Goal: Find specific page/section: Find specific page/section

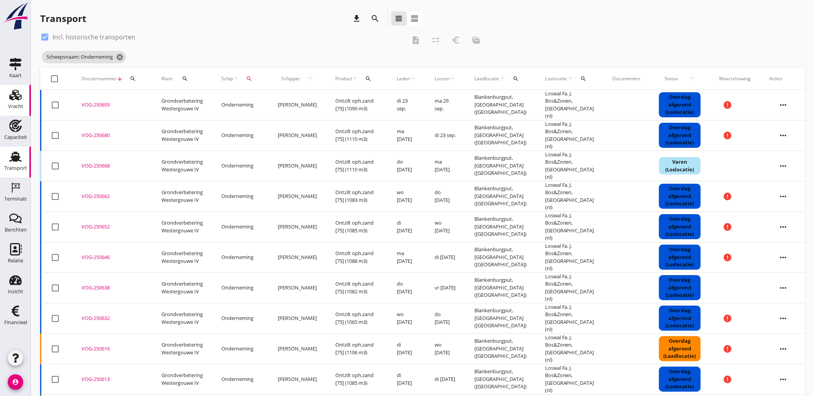
click at [20, 98] on use at bounding box center [15, 95] width 12 height 11
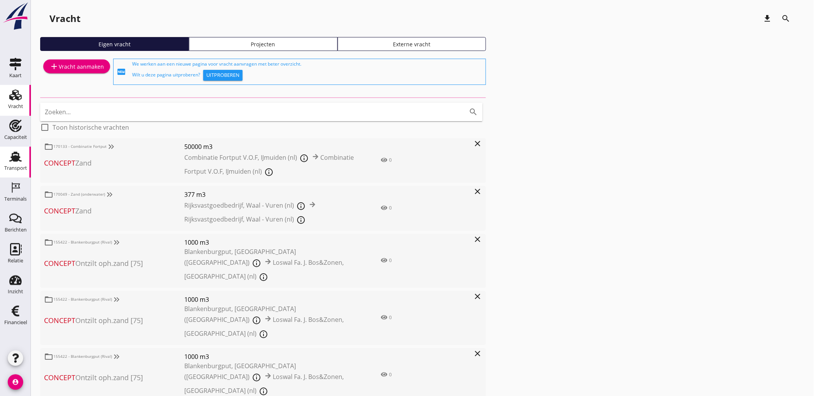
click at [18, 163] on div "Transport" at bounding box center [15, 168] width 23 height 11
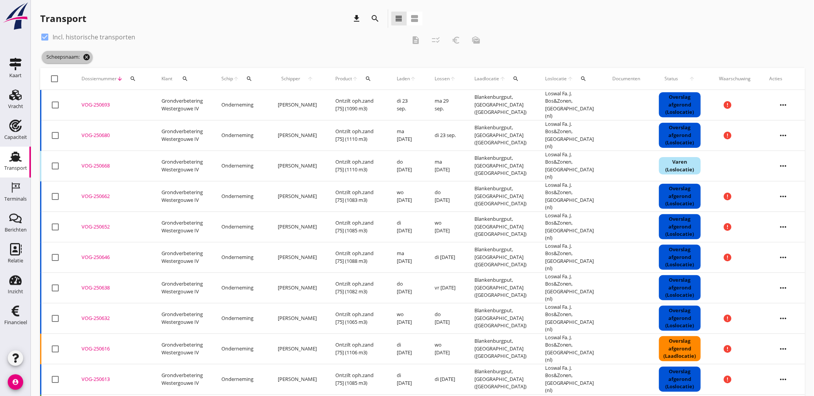
click at [87, 53] on icon "cancel" at bounding box center [87, 57] width 8 height 8
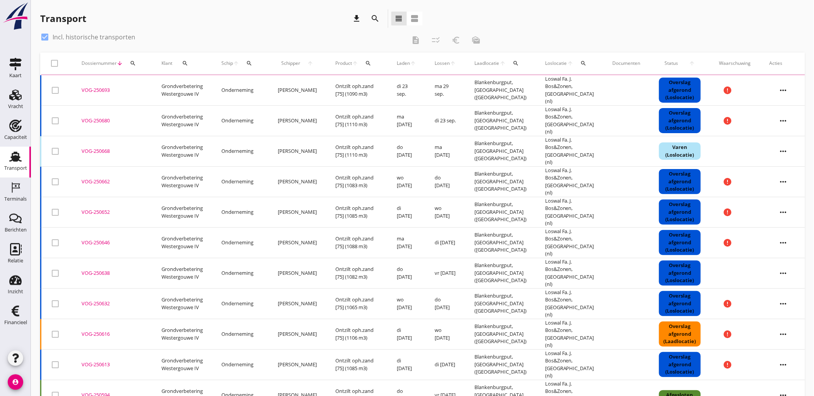
click at [94, 38] on label "Incl. historische transporten" at bounding box center [94, 37] width 83 height 8
checkbox input "false"
